Goal: Task Accomplishment & Management: Use online tool/utility

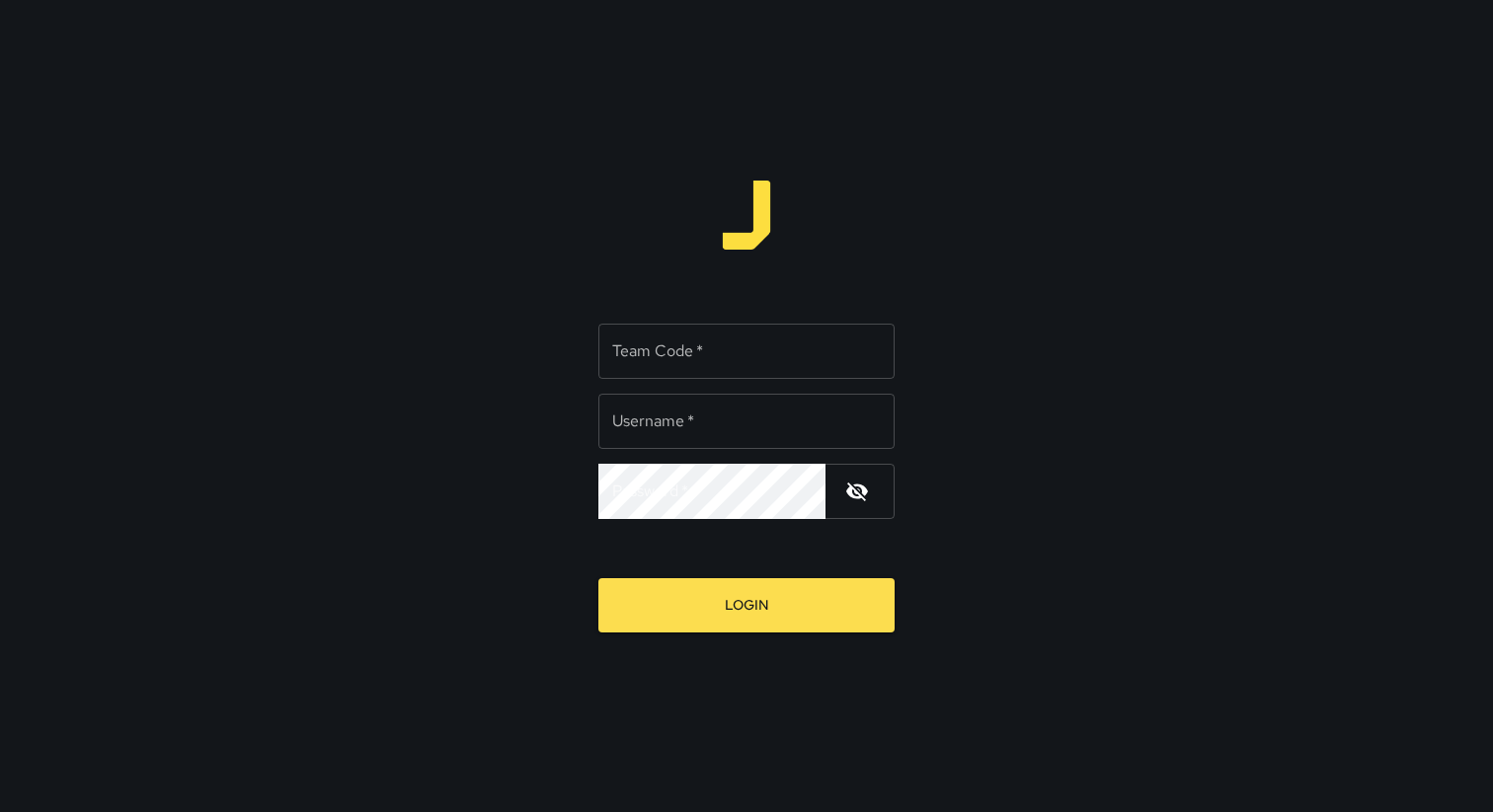
click at [730, 348] on input "Team Code   *" at bounding box center [747, 352] width 296 height 55
type input "*****"
type input "**********"
click at [599, 579] on button "Login" at bounding box center [747, 606] width 296 height 54
